Goal: Transaction & Acquisition: Purchase product/service

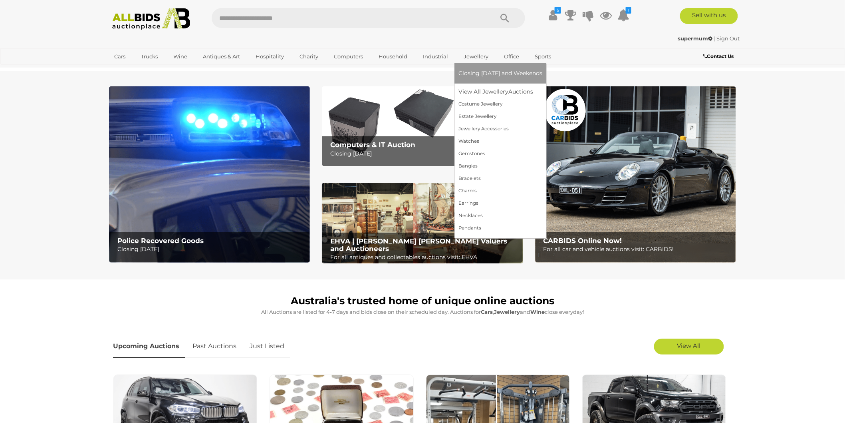
click at [494, 58] on link "Jewellery" at bounding box center [476, 56] width 35 height 13
click at [513, 94] on link "View All Jewellery Auctions" at bounding box center [501, 91] width 84 height 12
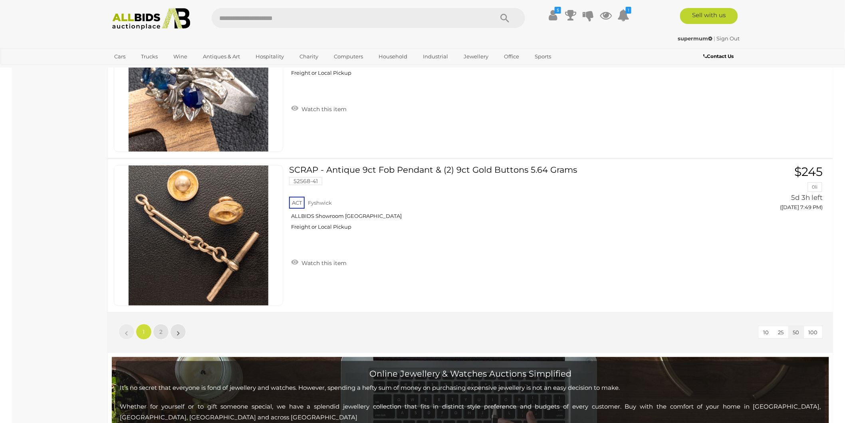
scroll to position [7595, 0]
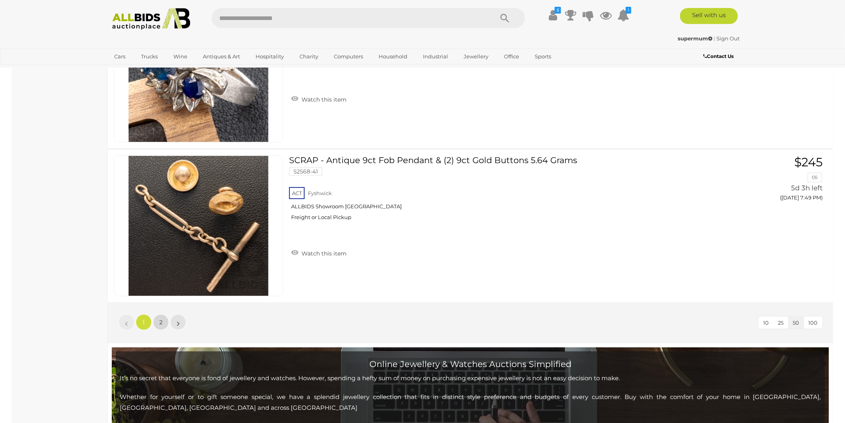
click at [162, 318] on span "2" at bounding box center [160, 321] width 3 height 7
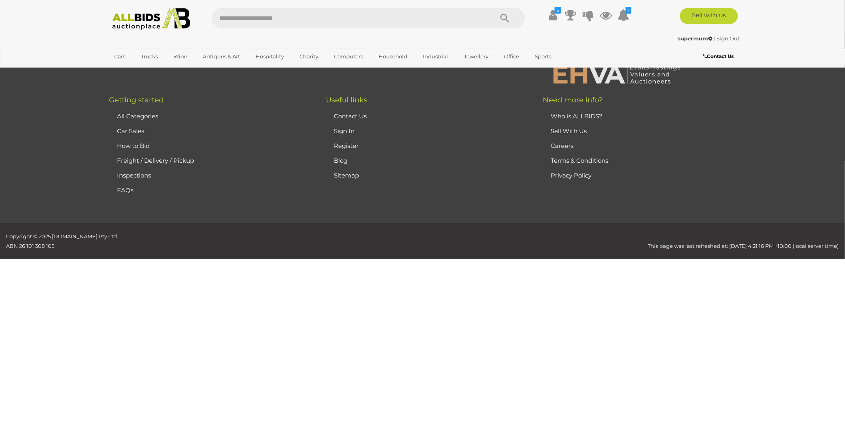
scroll to position [130, 0]
